Goal: Contribute content

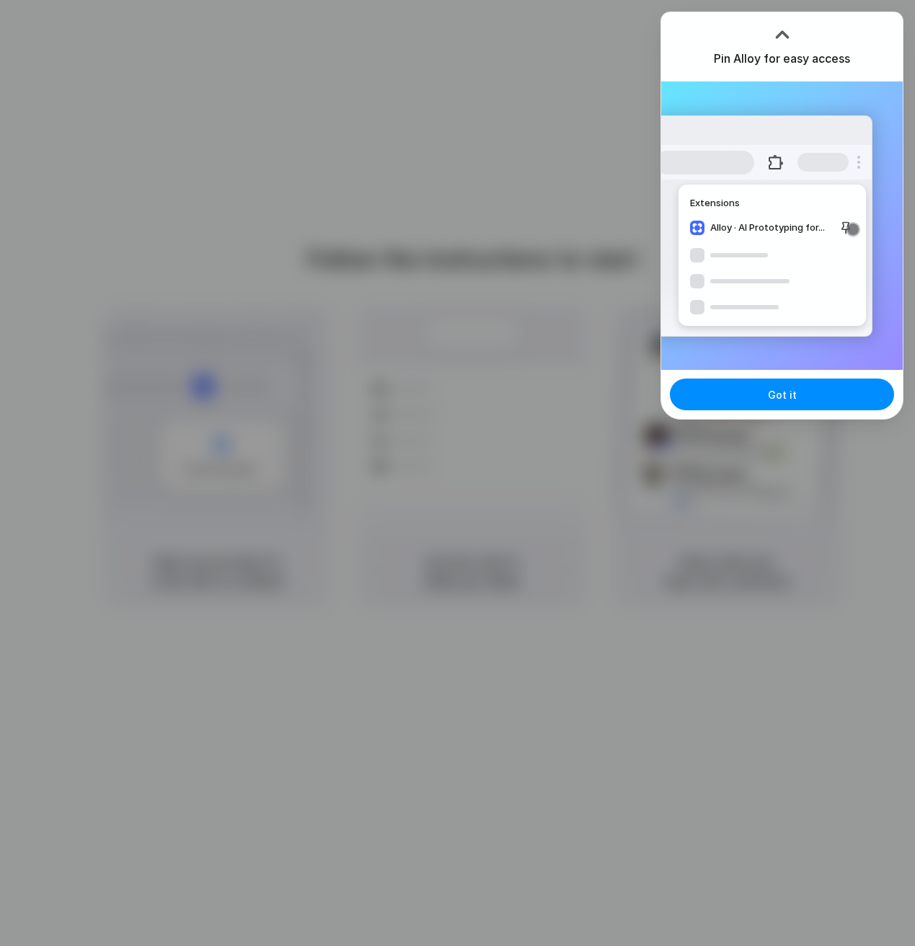
click at [778, 36] on div at bounding box center [782, 35] width 22 height 22
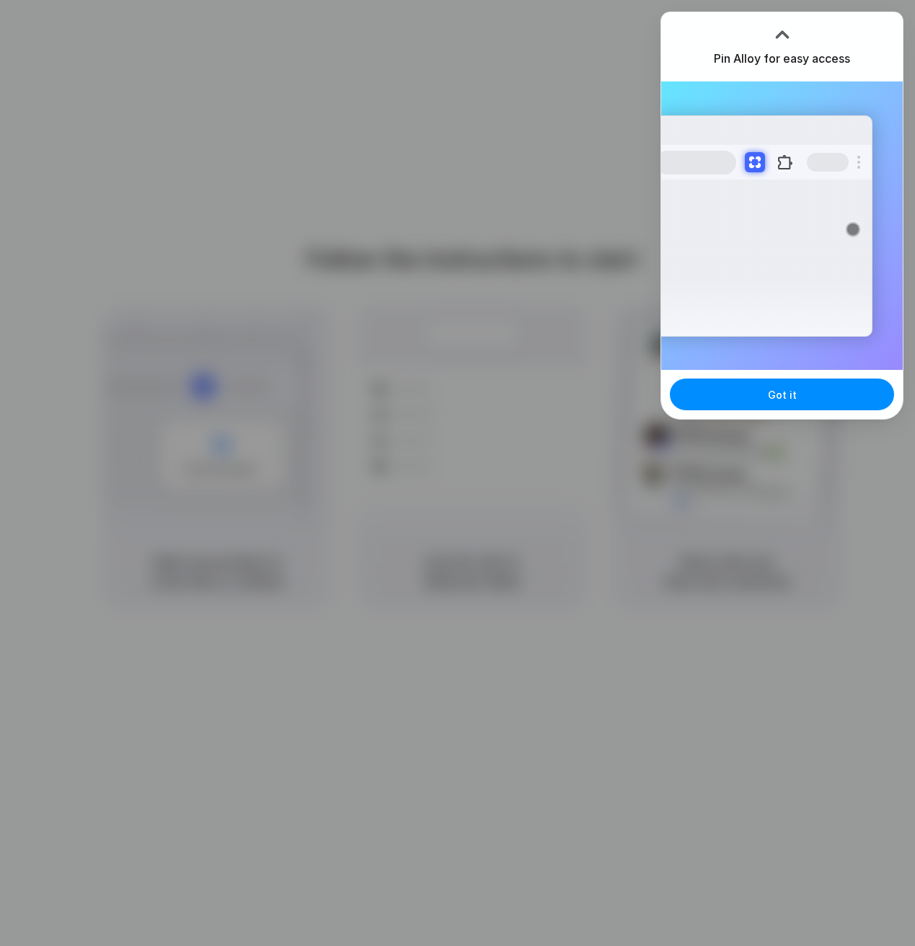
click at [781, 27] on div at bounding box center [782, 35] width 22 height 22
click at [774, 30] on div at bounding box center [782, 35] width 22 height 22
click at [800, 405] on button "Got it" at bounding box center [782, 395] width 224 height 32
